Goal: Task Accomplishment & Management: Manage account settings

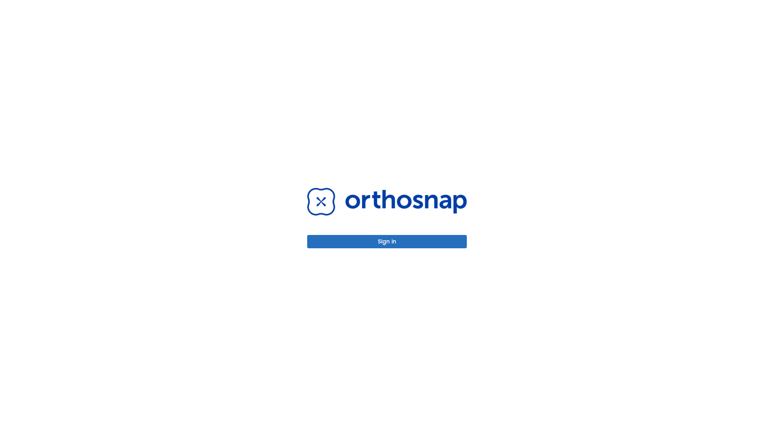
click at [387, 241] on button "Sign in" at bounding box center [387, 241] width 160 height 13
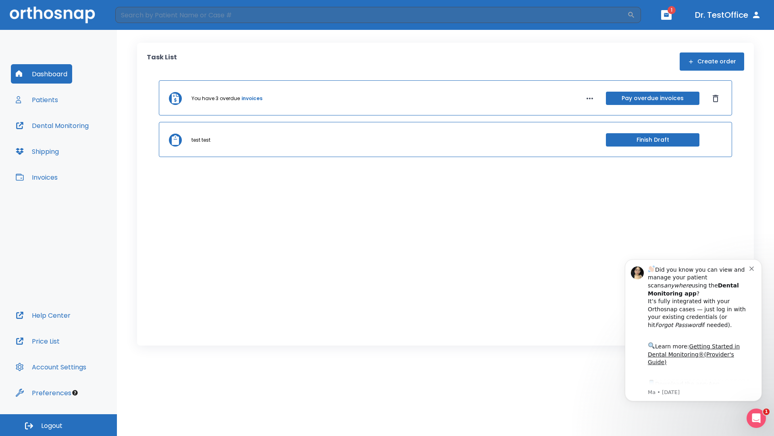
click at [58, 425] on span "Logout" at bounding box center [51, 425] width 21 height 9
